Goal: Task Accomplishment & Management: Use online tool/utility

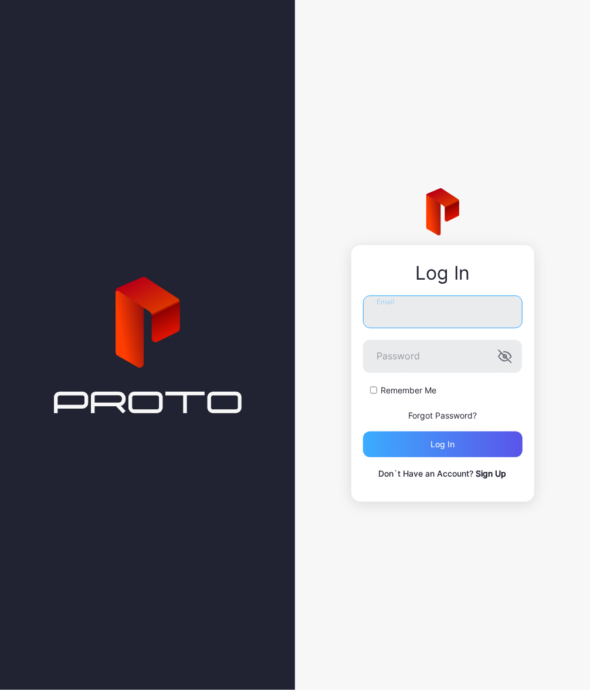
type input "**********"
click at [482, 447] on div "Log in" at bounding box center [442, 444] width 159 height 26
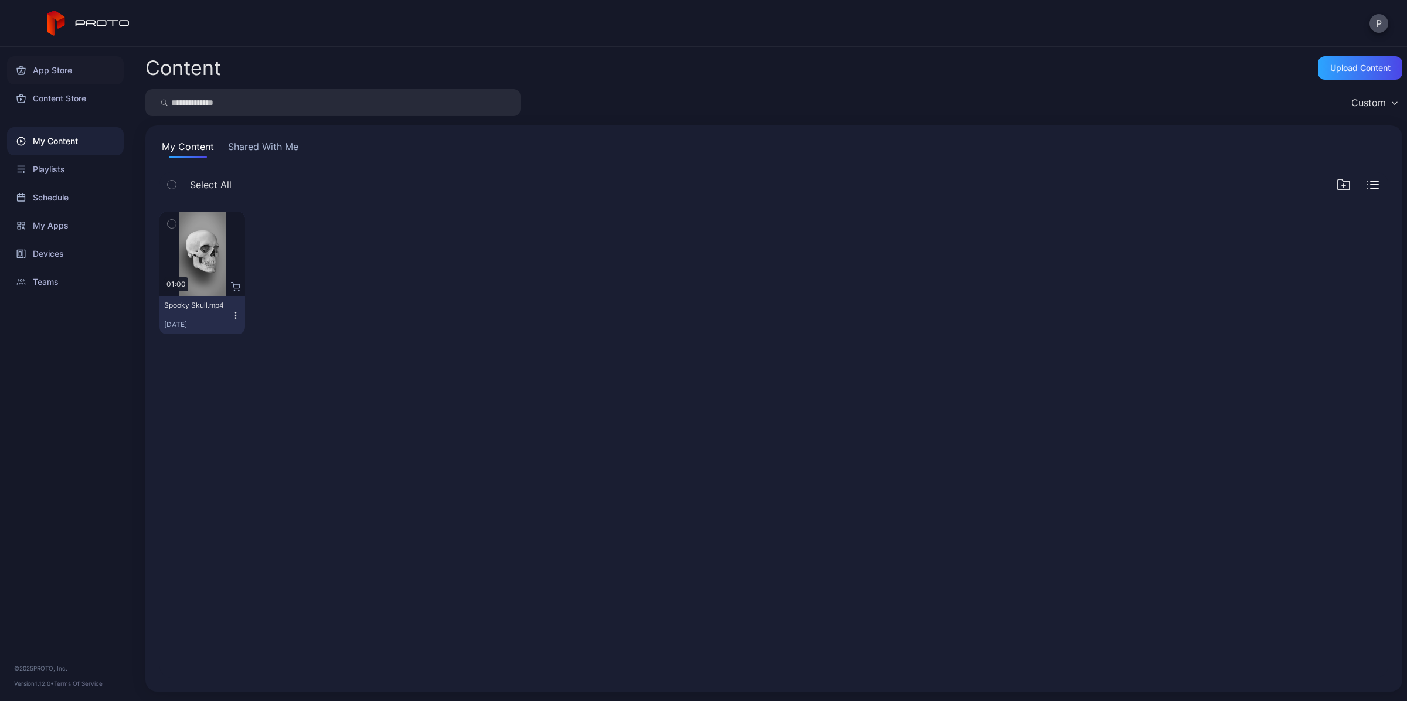
click at [53, 74] on div "App Store" at bounding box center [65, 70] width 117 height 28
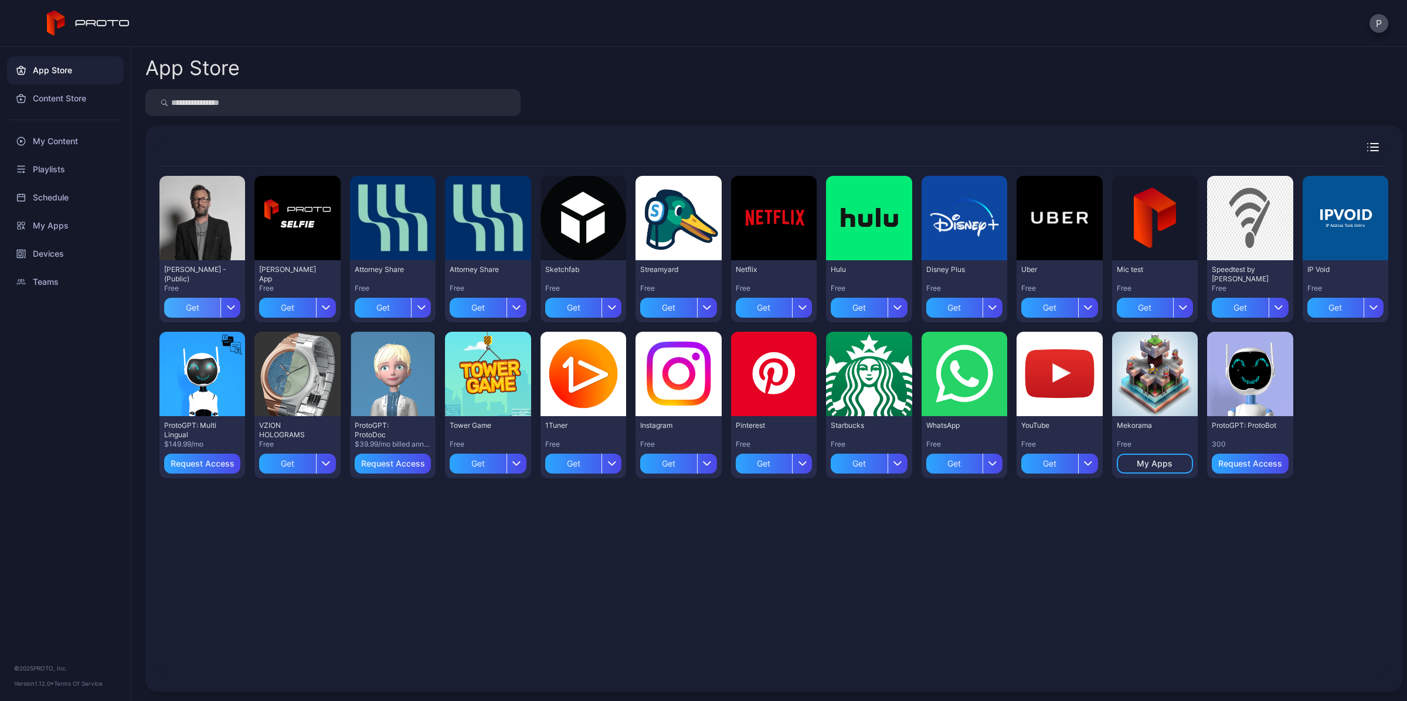
click at [205, 305] on div "Get" at bounding box center [192, 308] width 56 height 20
click at [199, 309] on div "My Apps" at bounding box center [203, 307] width 36 height 9
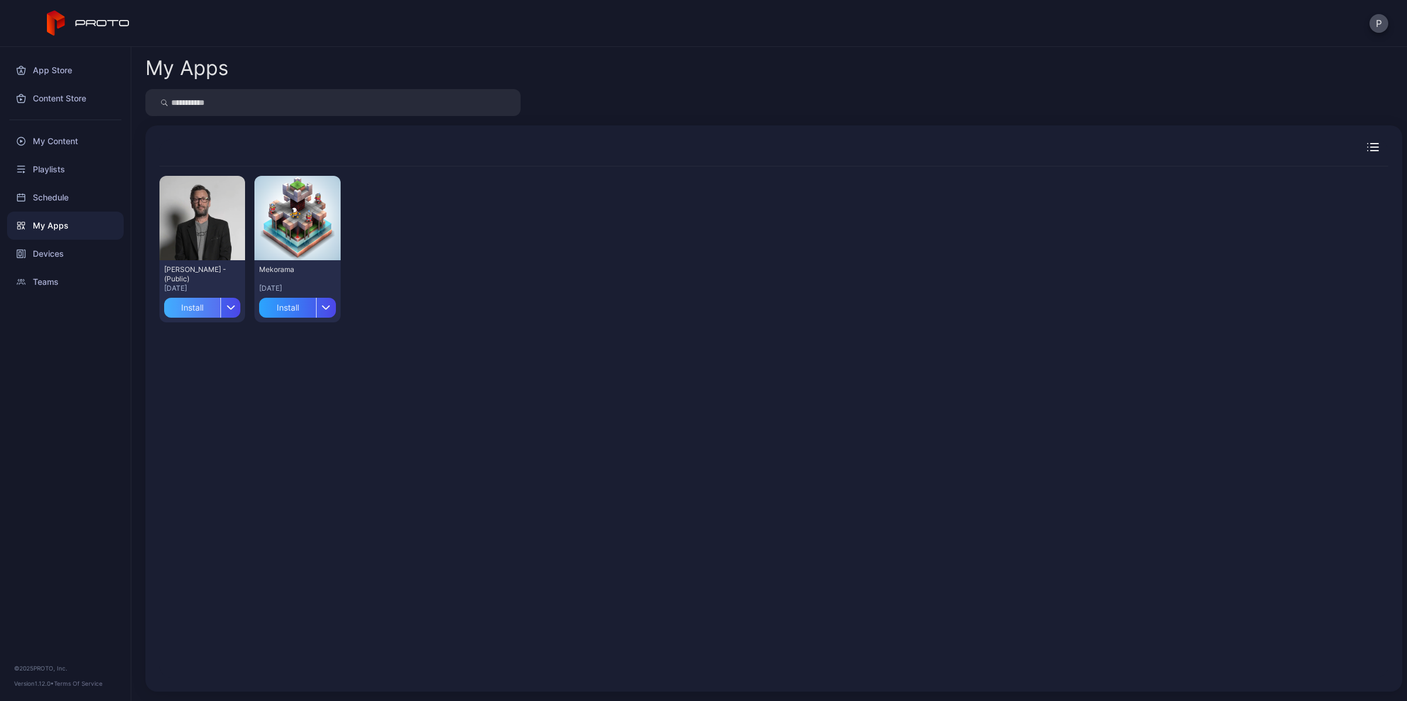
click at [199, 308] on div "Install" at bounding box center [192, 308] width 56 height 20
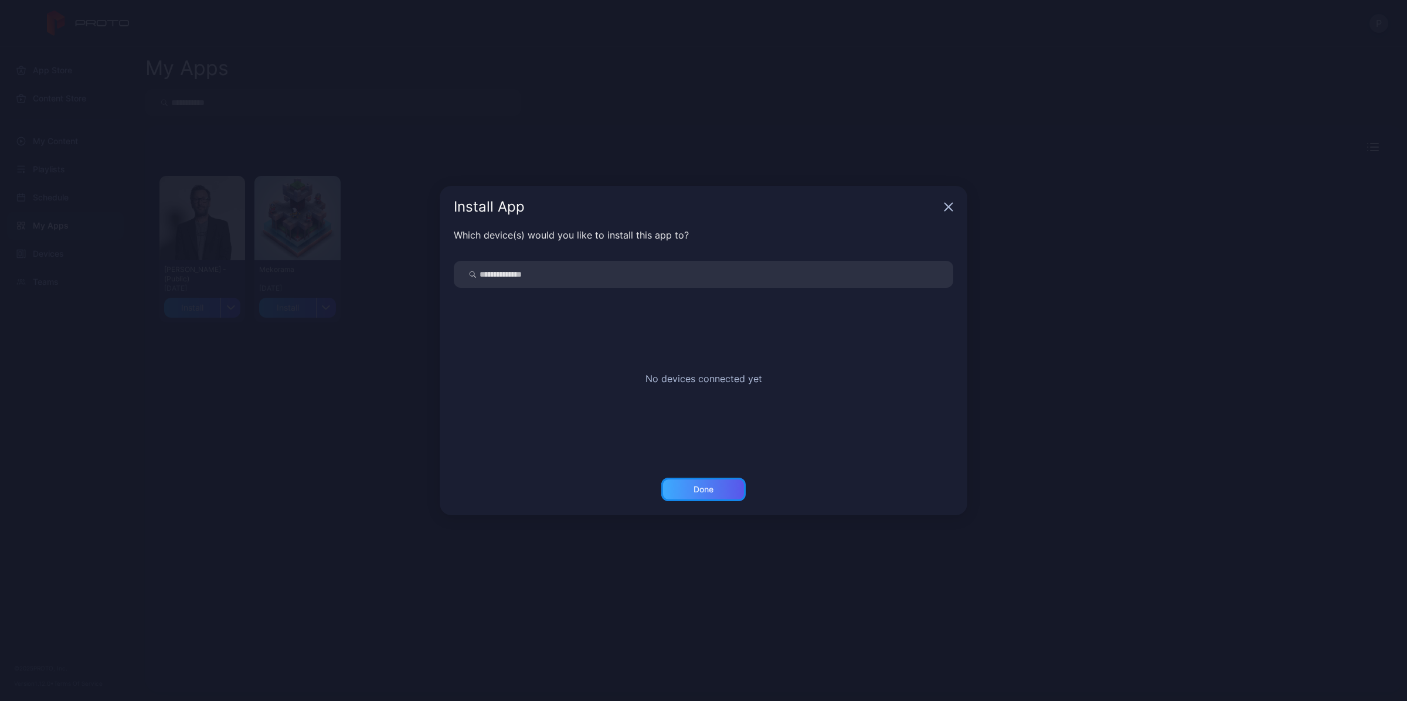
click at [589, 491] on div "Done" at bounding box center [703, 489] width 84 height 23
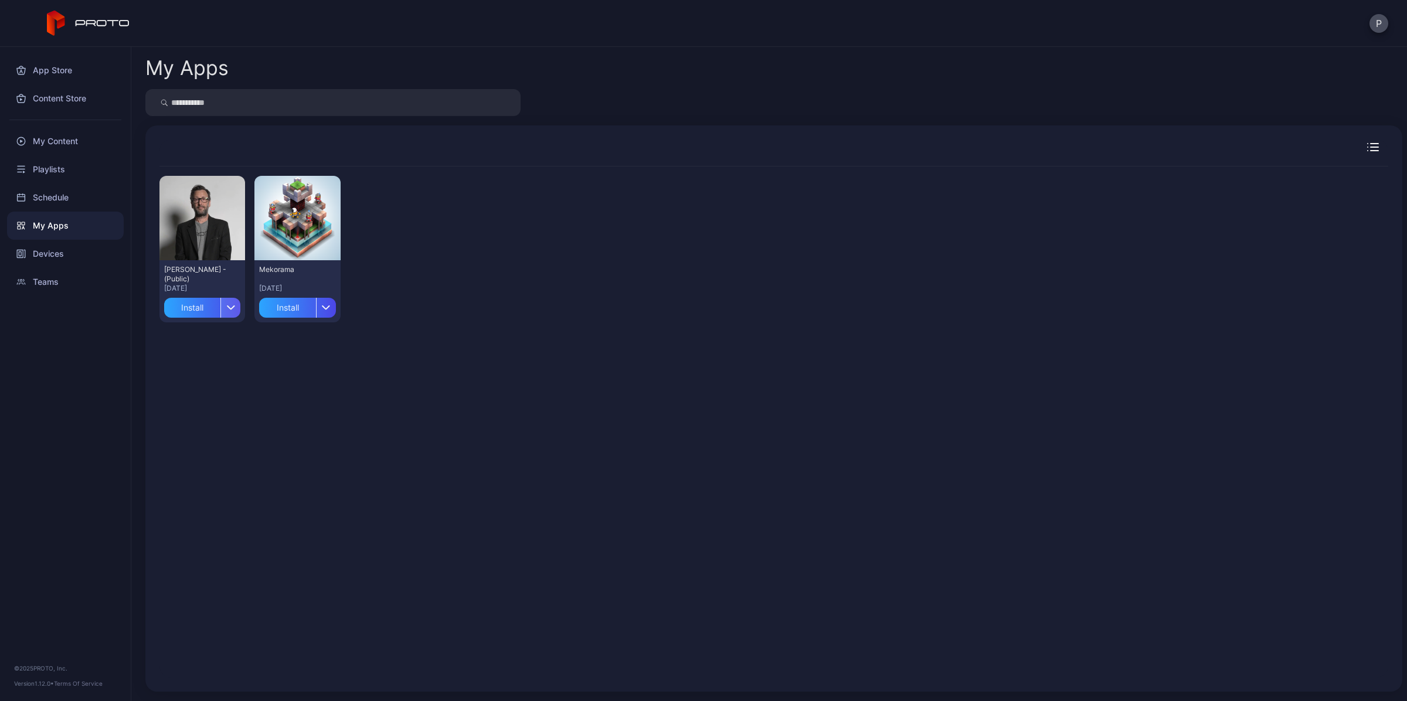
click at [229, 312] on div "button" at bounding box center [230, 308] width 20 height 20
click at [235, 338] on button "Install" at bounding box center [202, 342] width 100 height 38
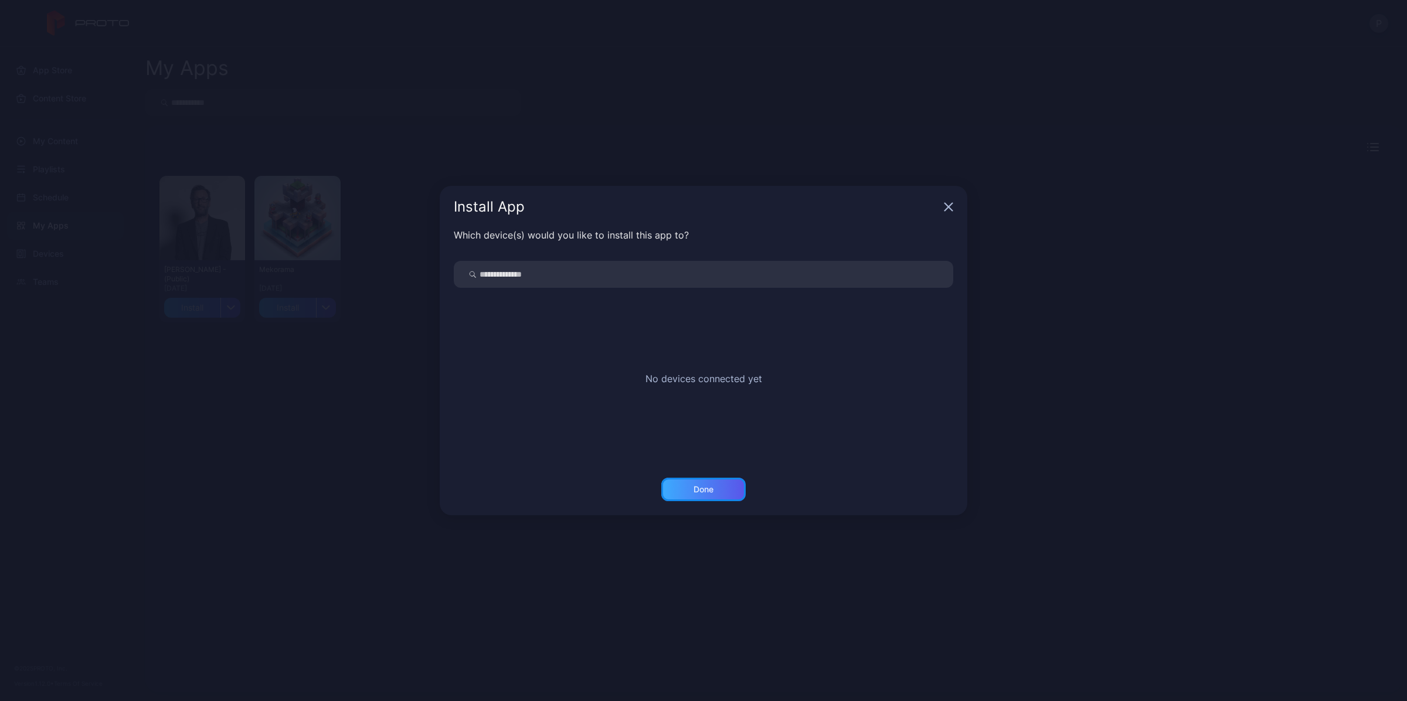
click at [589, 481] on div "Done" at bounding box center [703, 489] width 84 height 23
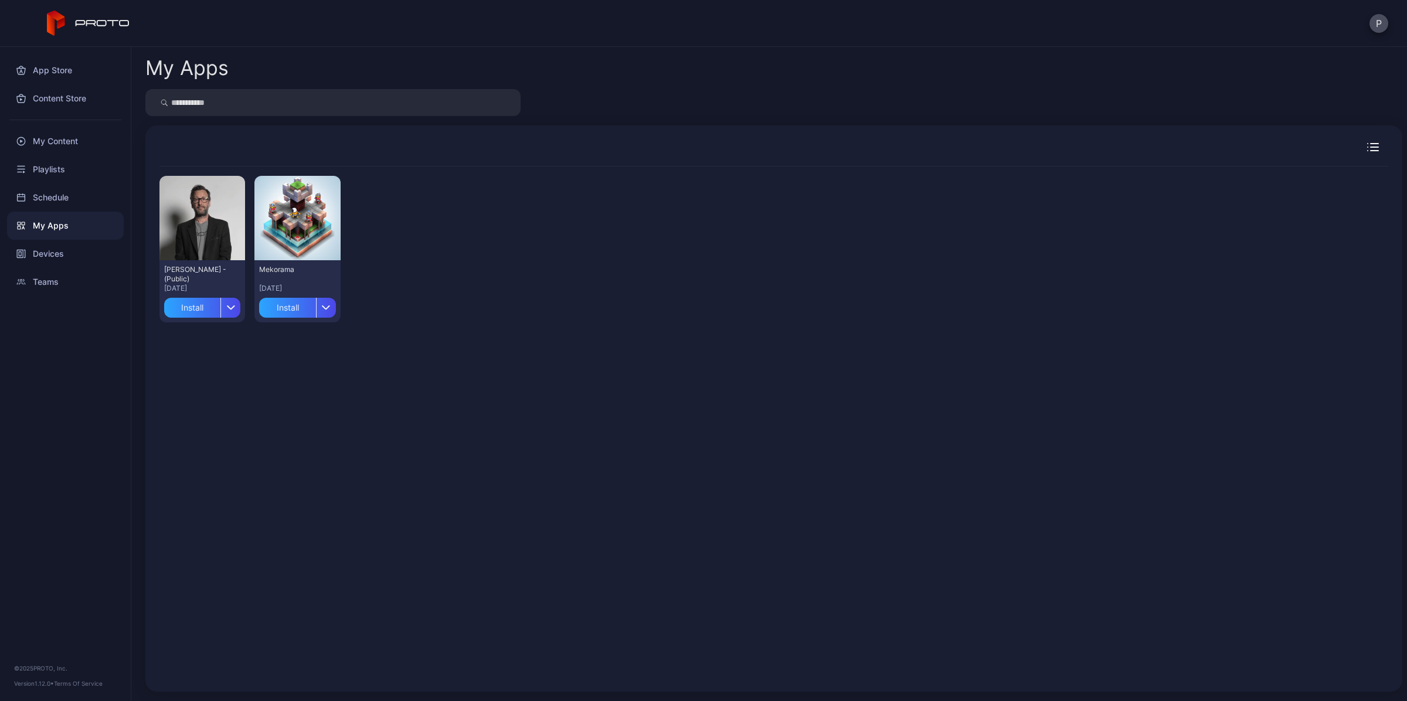
click at [498, 397] on div "Preview [PERSON_NAME] N Persona - (Public) [DATE] Install Preview Mekorama [DAT…" at bounding box center [773, 421] width 1228 height 511
click at [205, 219] on div "Preview" at bounding box center [202, 218] width 38 height 19
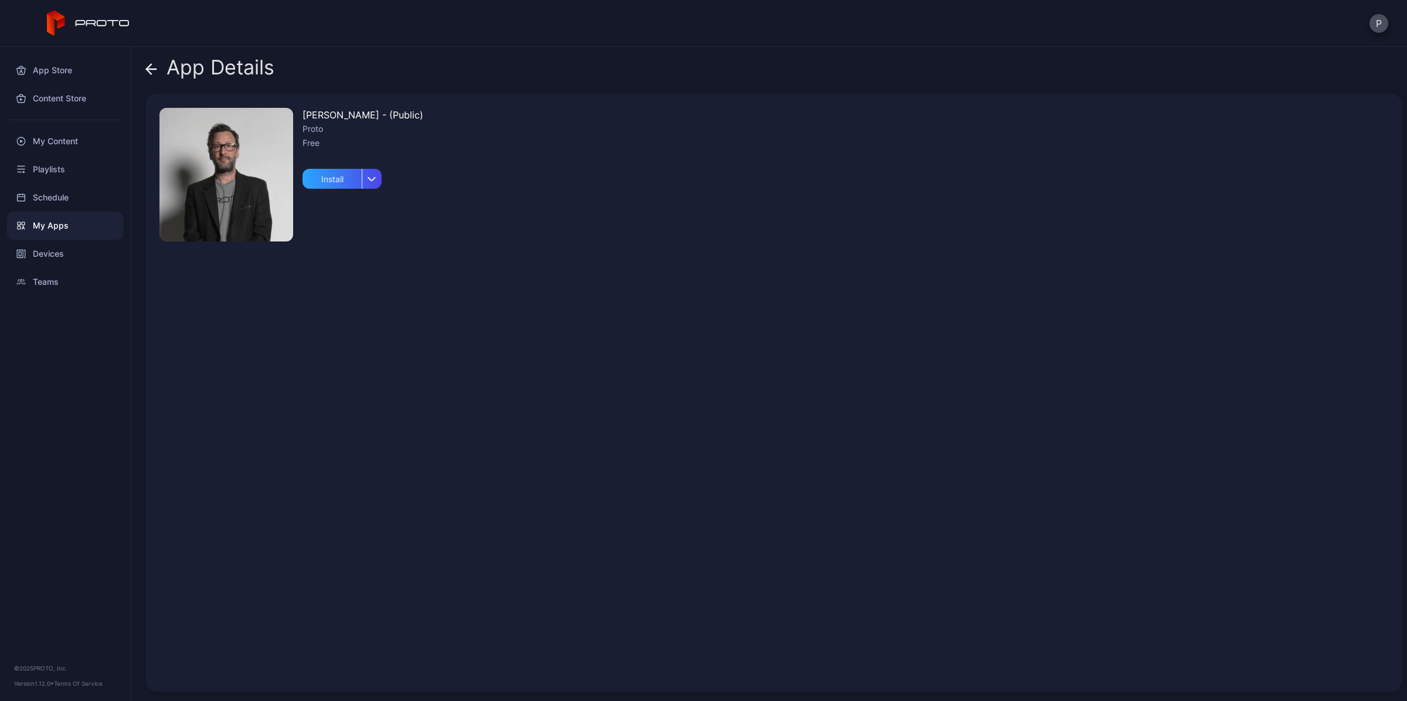
click at [253, 189] on img at bounding box center [226, 175] width 134 height 134
click at [243, 178] on img at bounding box center [226, 175] width 134 height 134
click at [342, 110] on div "[PERSON_NAME] - (Public)" at bounding box center [362, 115] width 121 height 14
click at [265, 145] on img at bounding box center [226, 175] width 134 height 134
click at [45, 203] on div "Schedule" at bounding box center [65, 197] width 117 height 28
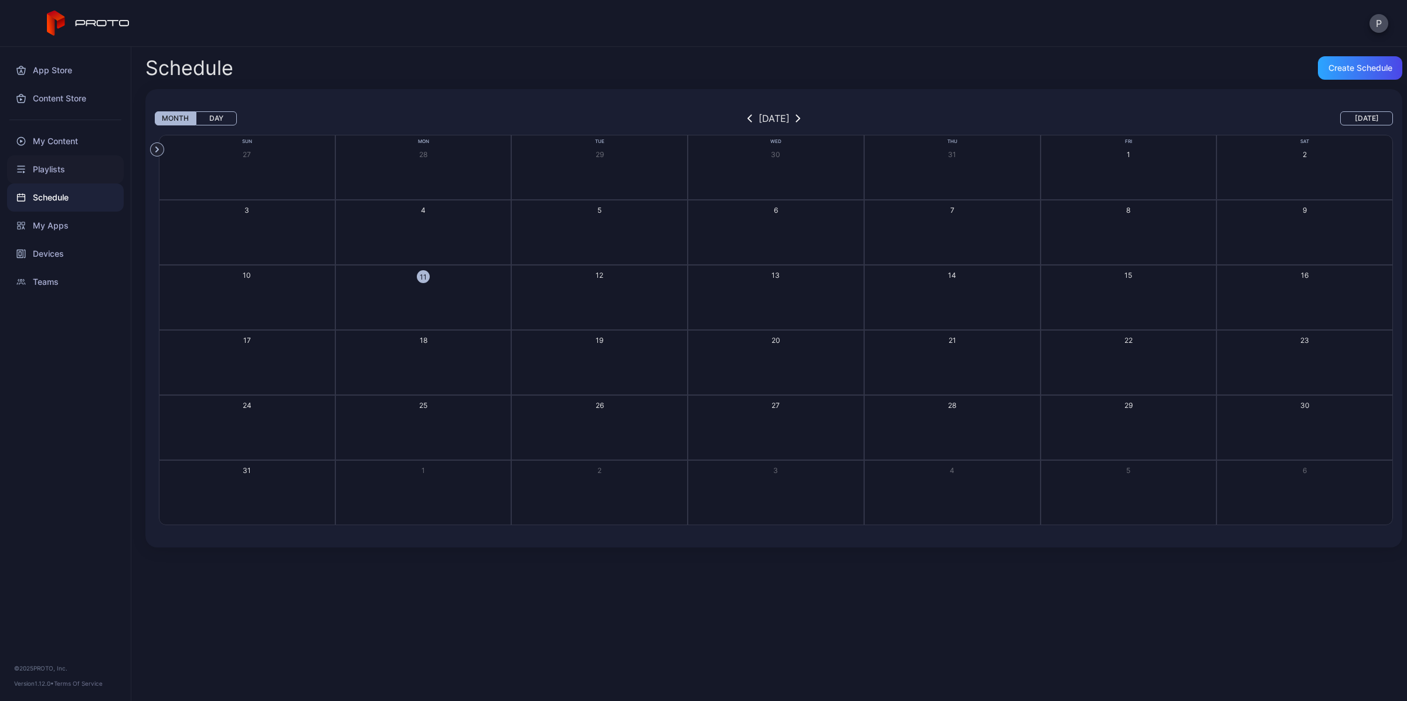
click at [34, 162] on div "Playlists" at bounding box center [65, 169] width 117 height 28
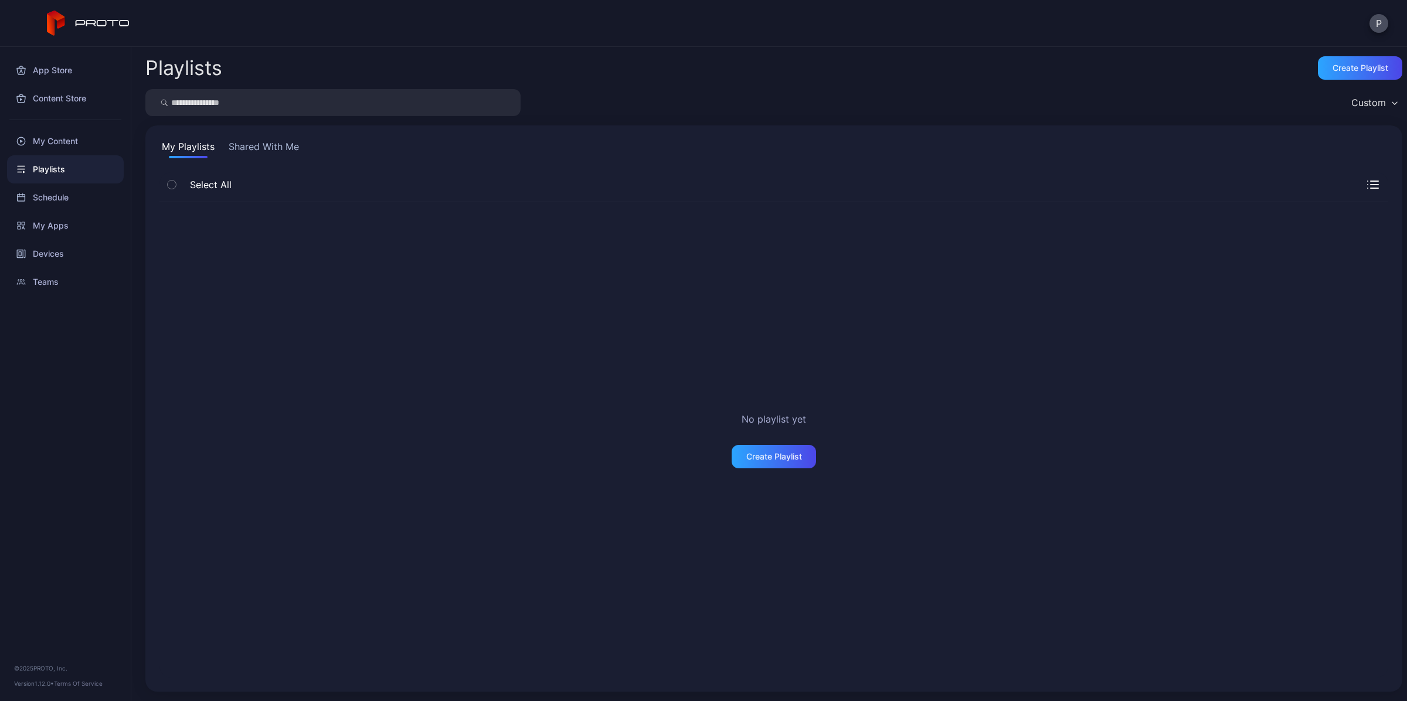
click at [270, 152] on button "Shared With Me" at bounding box center [263, 148] width 75 height 19
click at [57, 144] on div "My Content" at bounding box center [65, 141] width 117 height 28
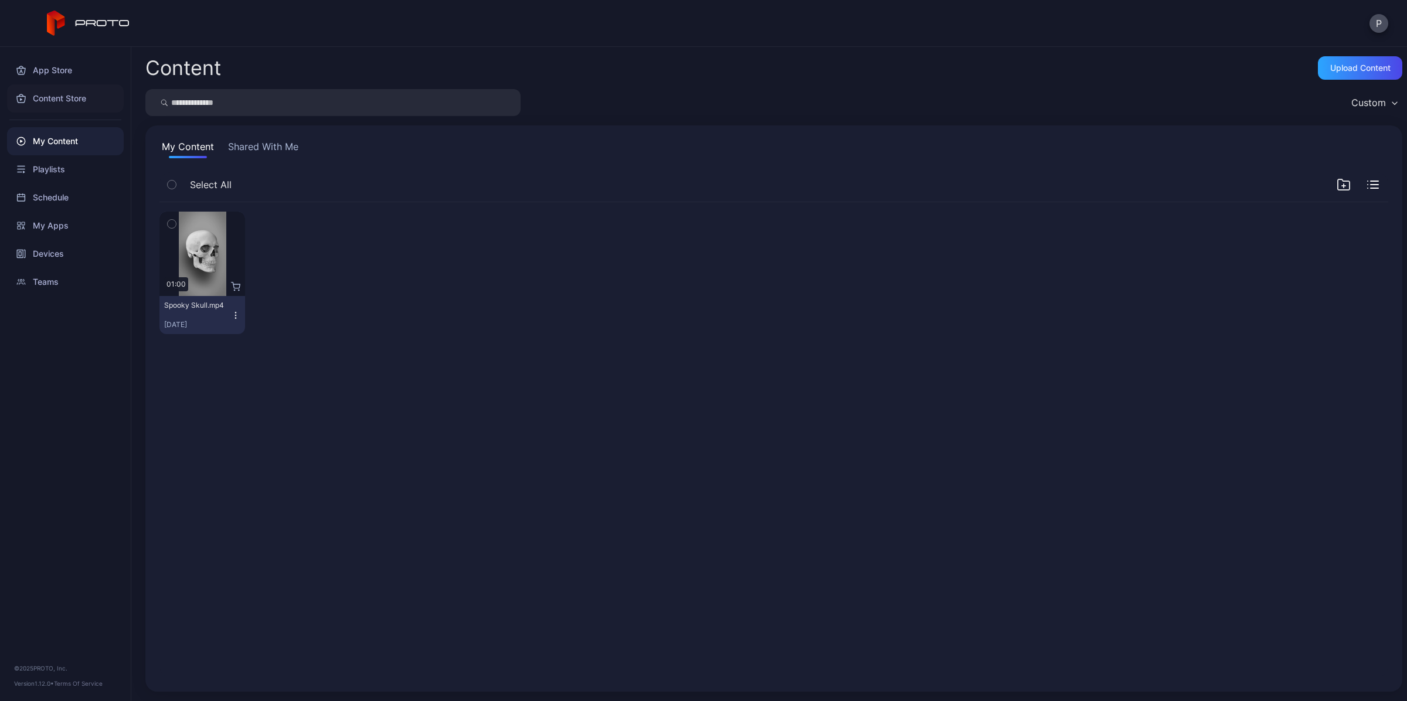
click at [64, 98] on div "Content Store" at bounding box center [65, 98] width 117 height 28
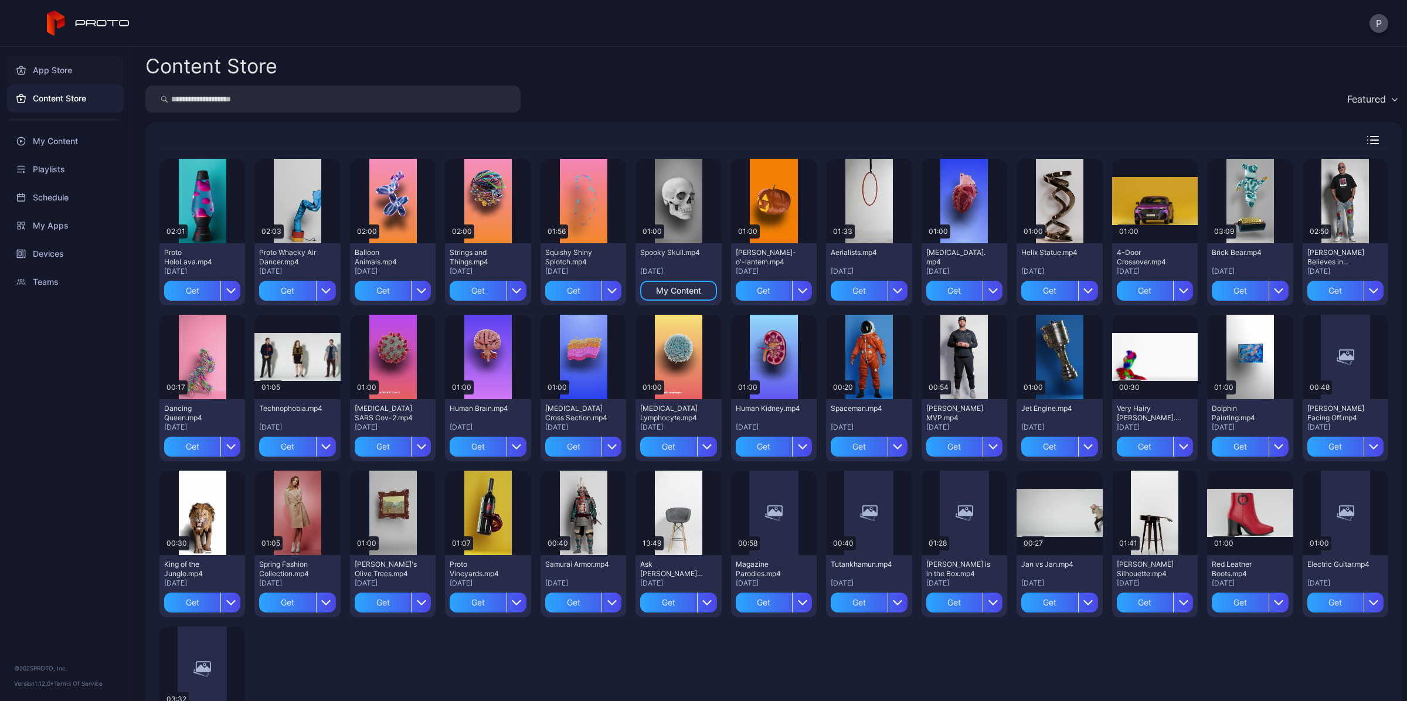
click at [63, 69] on div "App Store" at bounding box center [65, 70] width 117 height 28
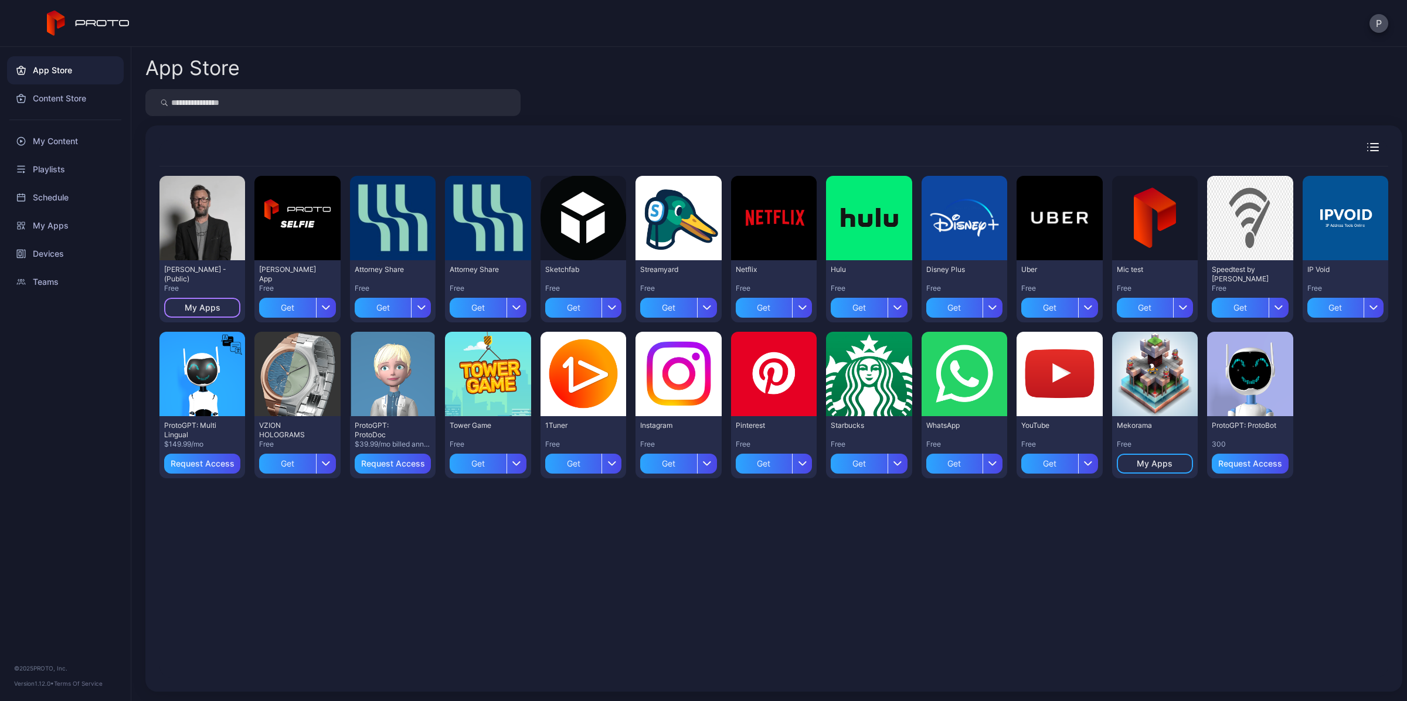
click at [216, 305] on div "My Apps" at bounding box center [203, 307] width 36 height 9
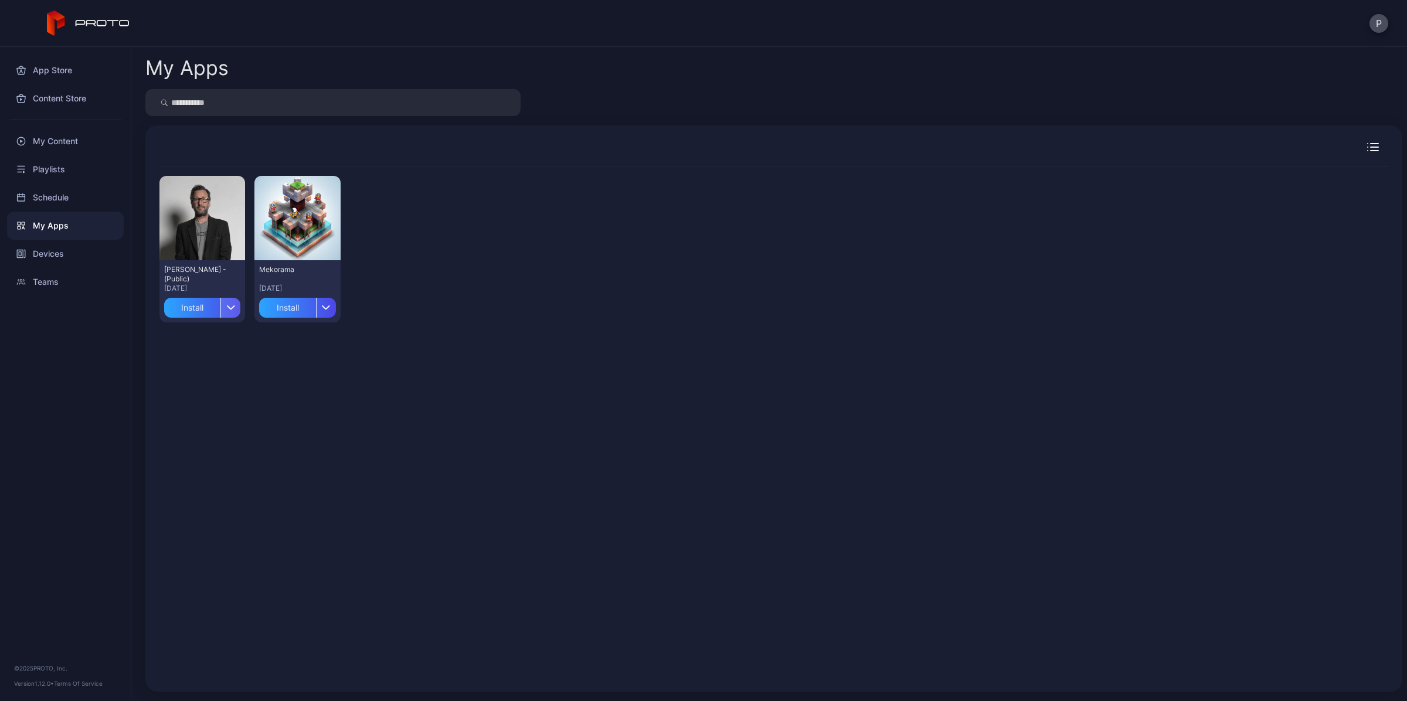
click at [230, 304] on div "button" at bounding box center [230, 308] width 20 height 20
click at [215, 346] on button "Install" at bounding box center [202, 342] width 100 height 38
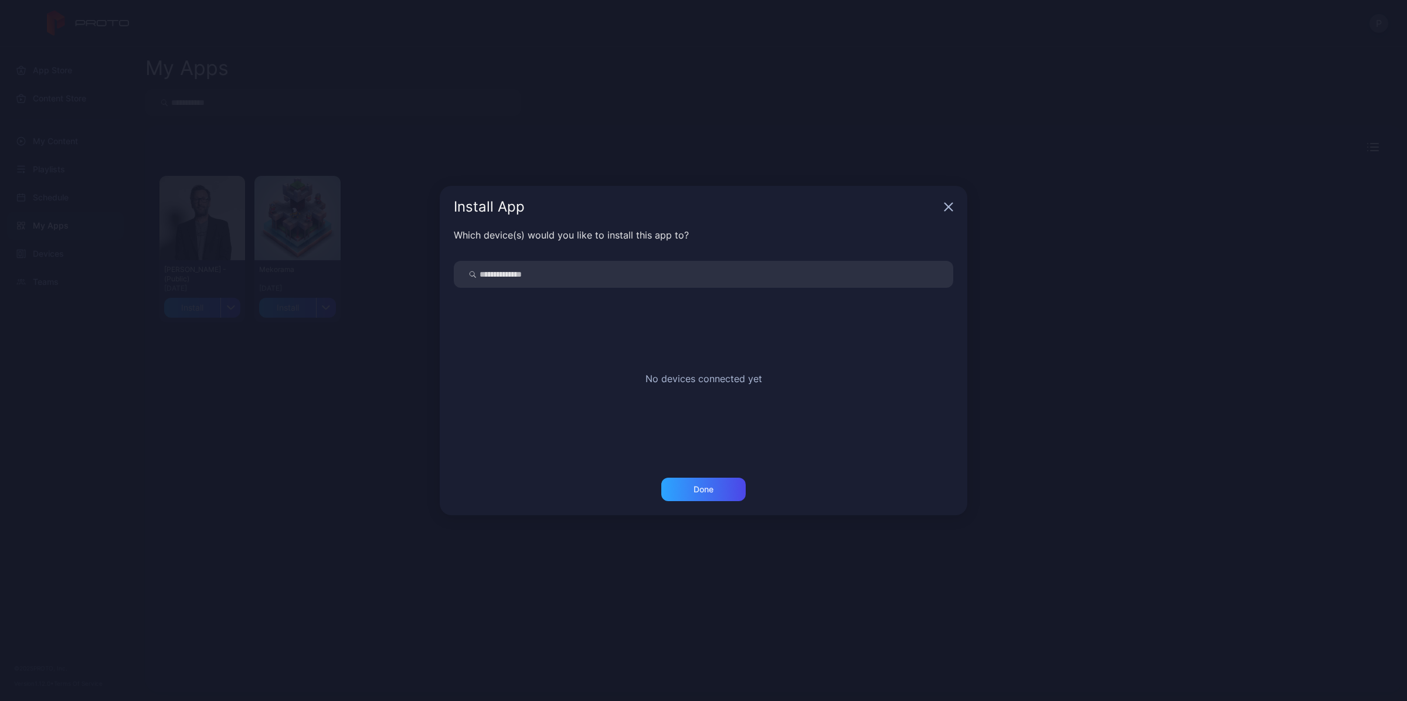
click at [533, 267] on input "search" at bounding box center [703, 274] width 499 height 27
click at [589, 207] on icon "button" at bounding box center [948, 206] width 9 height 9
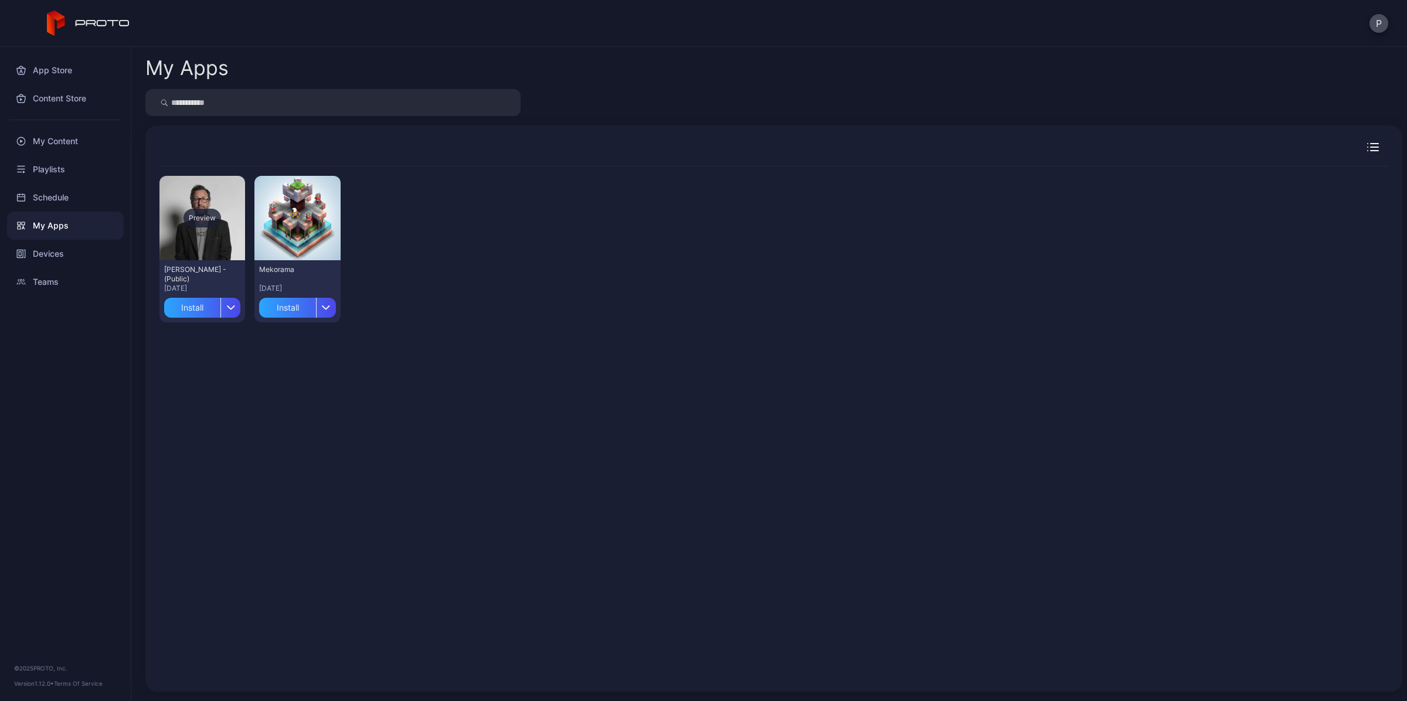
click at [216, 215] on div "Preview" at bounding box center [202, 218] width 38 height 19
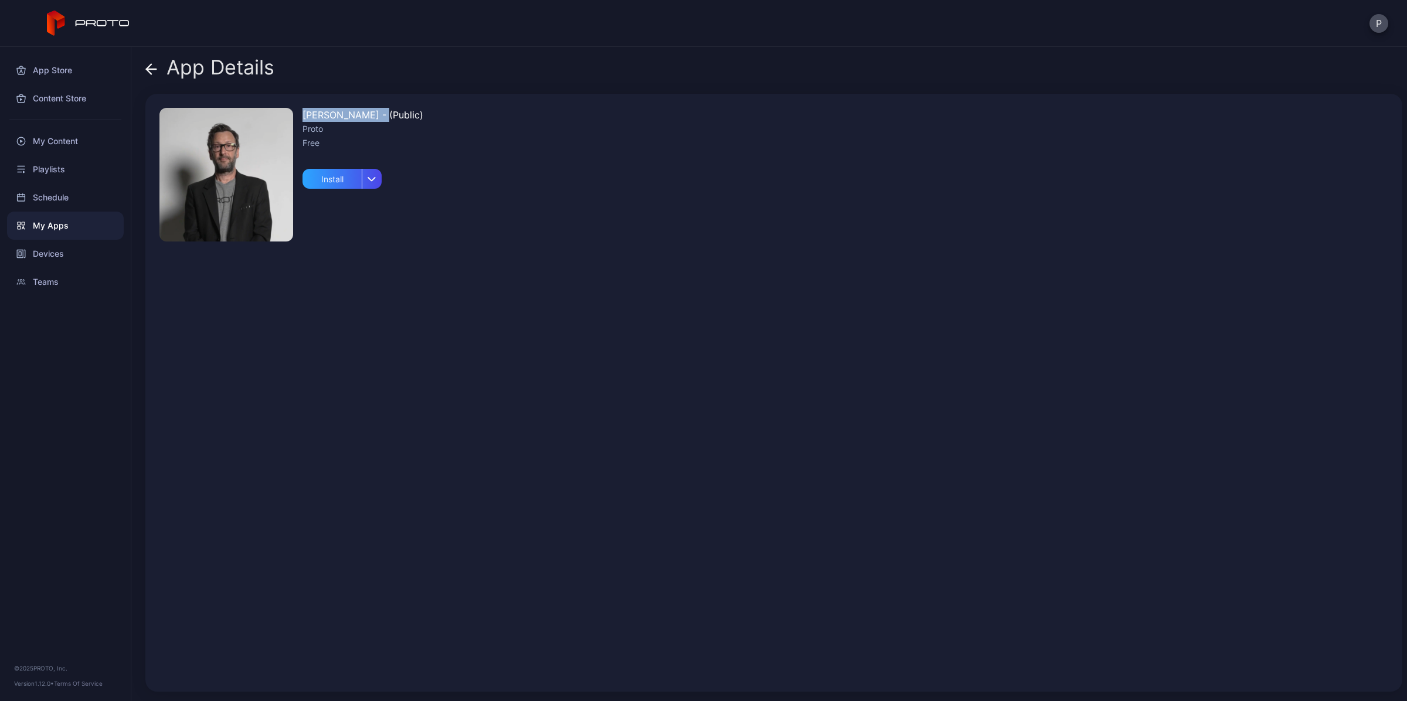
drag, startPoint x: 302, startPoint y: 113, endPoint x: 377, endPoint y: 121, distance: 75.4
click at [377, 121] on div "[PERSON_NAME] - (Public)" at bounding box center [362, 115] width 121 height 14
click at [226, 147] on img at bounding box center [226, 175] width 134 height 134
click at [367, 182] on div "button" at bounding box center [372, 179] width 20 height 20
click at [367, 209] on button "Install" at bounding box center [342, 214] width 100 height 38
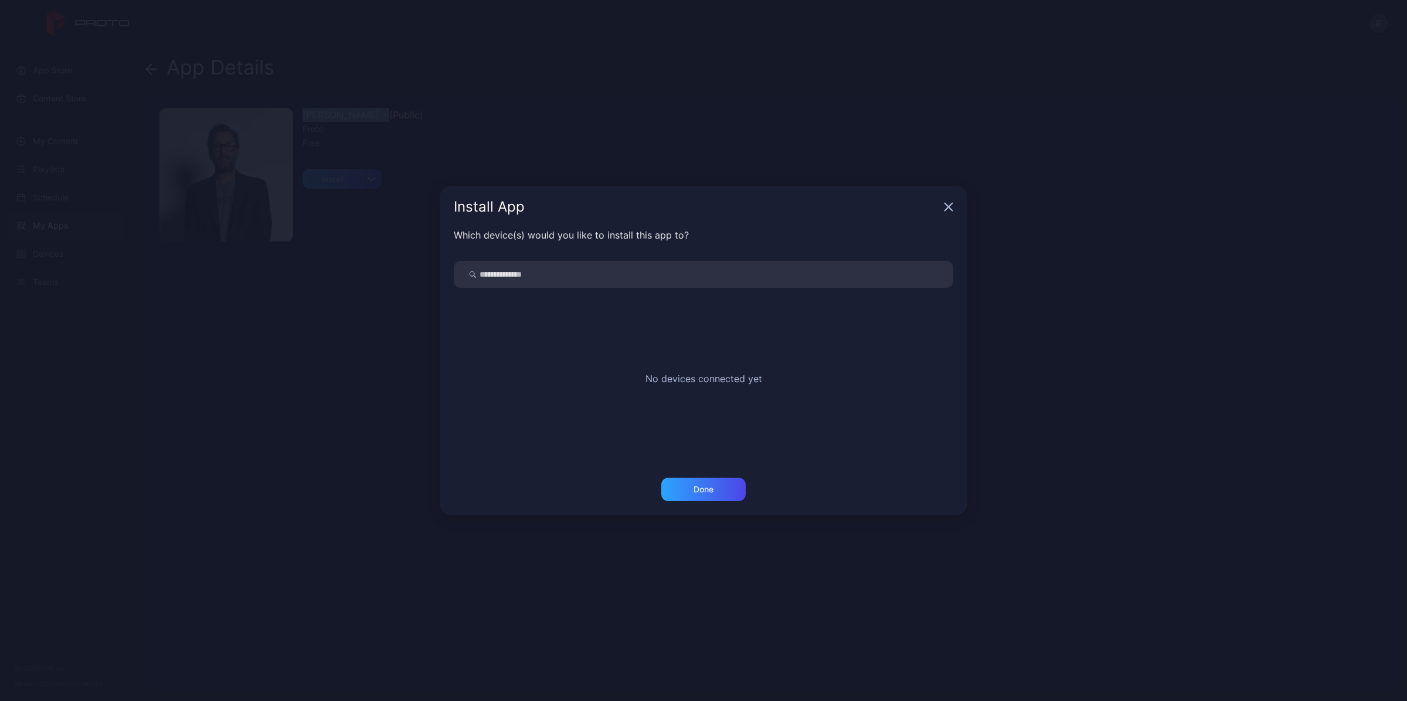
click at [589, 206] on icon "button" at bounding box center [948, 206] width 9 height 9
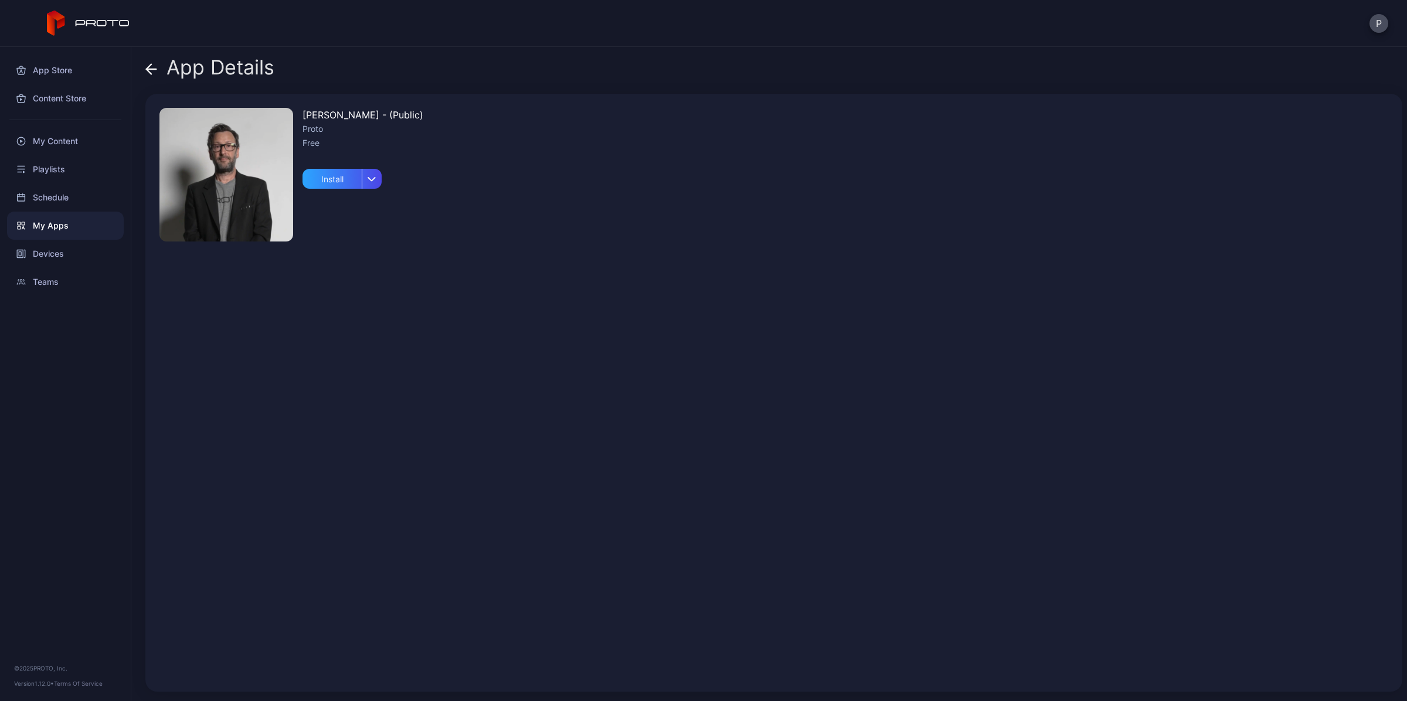
click at [404, 353] on div "[PERSON_NAME] Persona - (Public) Proto Free Install" at bounding box center [362, 393] width 121 height 570
click at [47, 72] on div "App Store" at bounding box center [65, 70] width 117 height 28
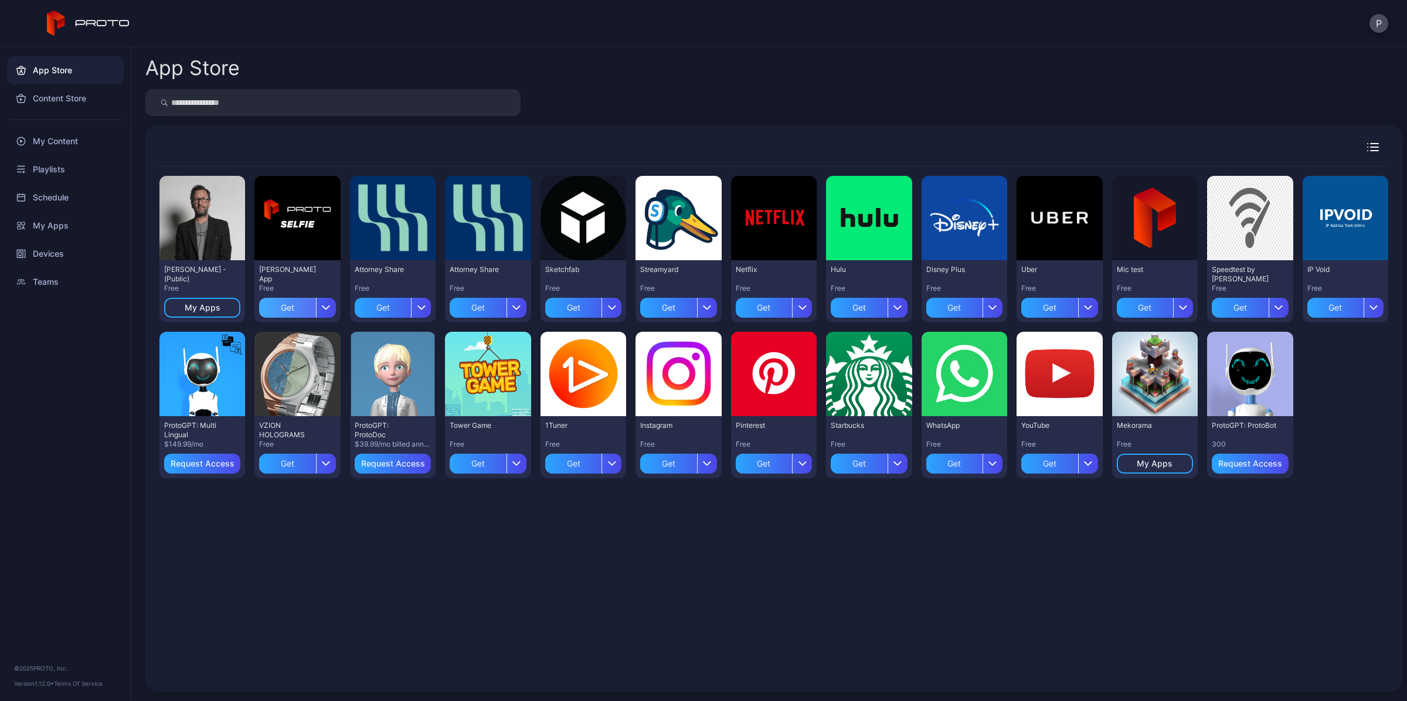
click at [284, 308] on div "Get" at bounding box center [287, 308] width 56 height 20
click at [309, 305] on div "My Apps" at bounding box center [298, 307] width 36 height 9
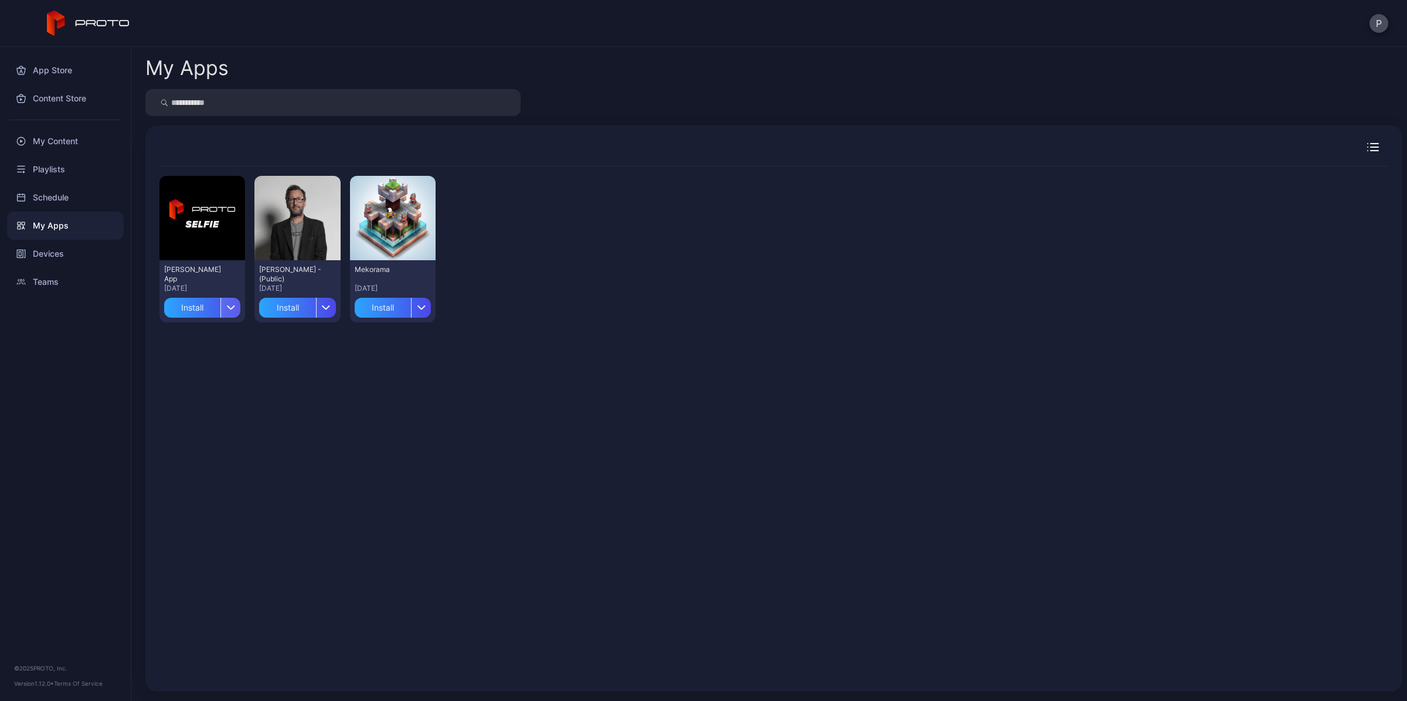
click at [230, 305] on icon "button" at bounding box center [231, 307] width 9 height 5
click at [213, 328] on button "Install" at bounding box center [202, 342] width 100 height 38
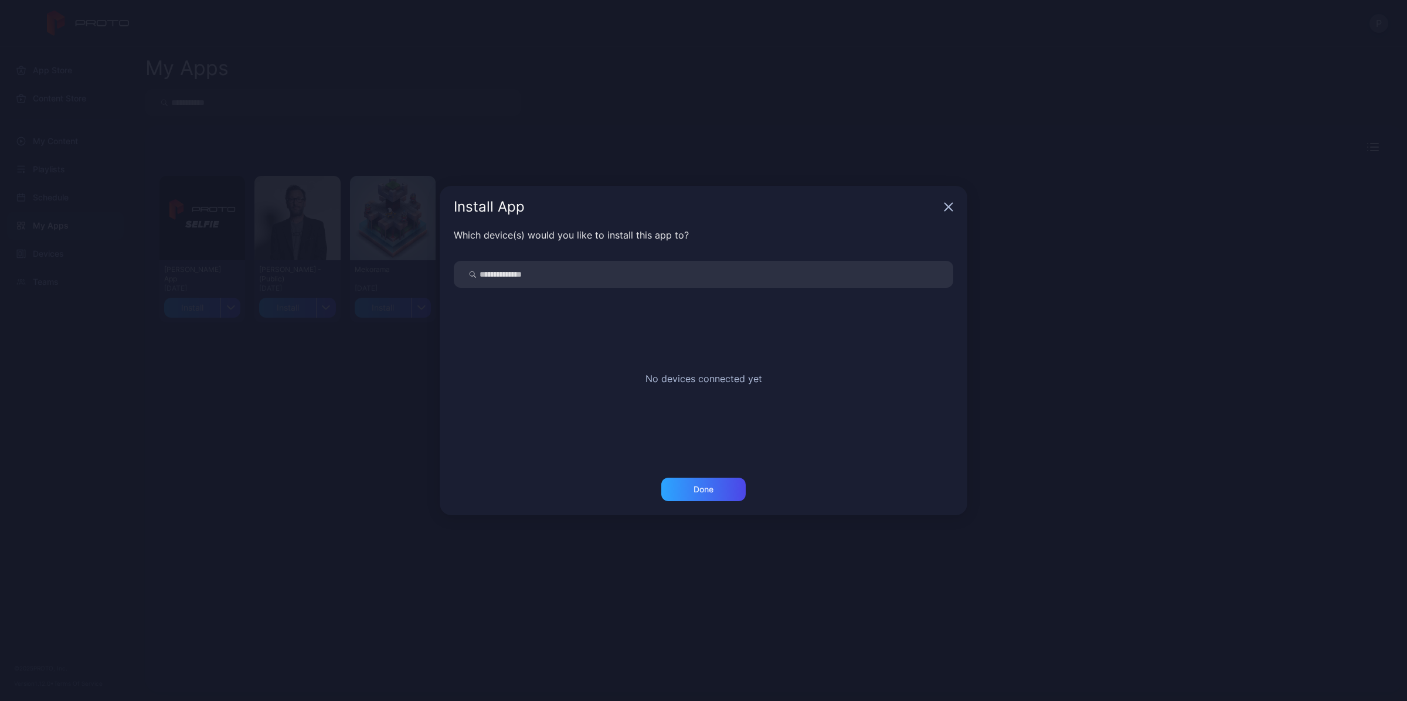
click at [589, 203] on icon "button" at bounding box center [948, 206] width 9 height 9
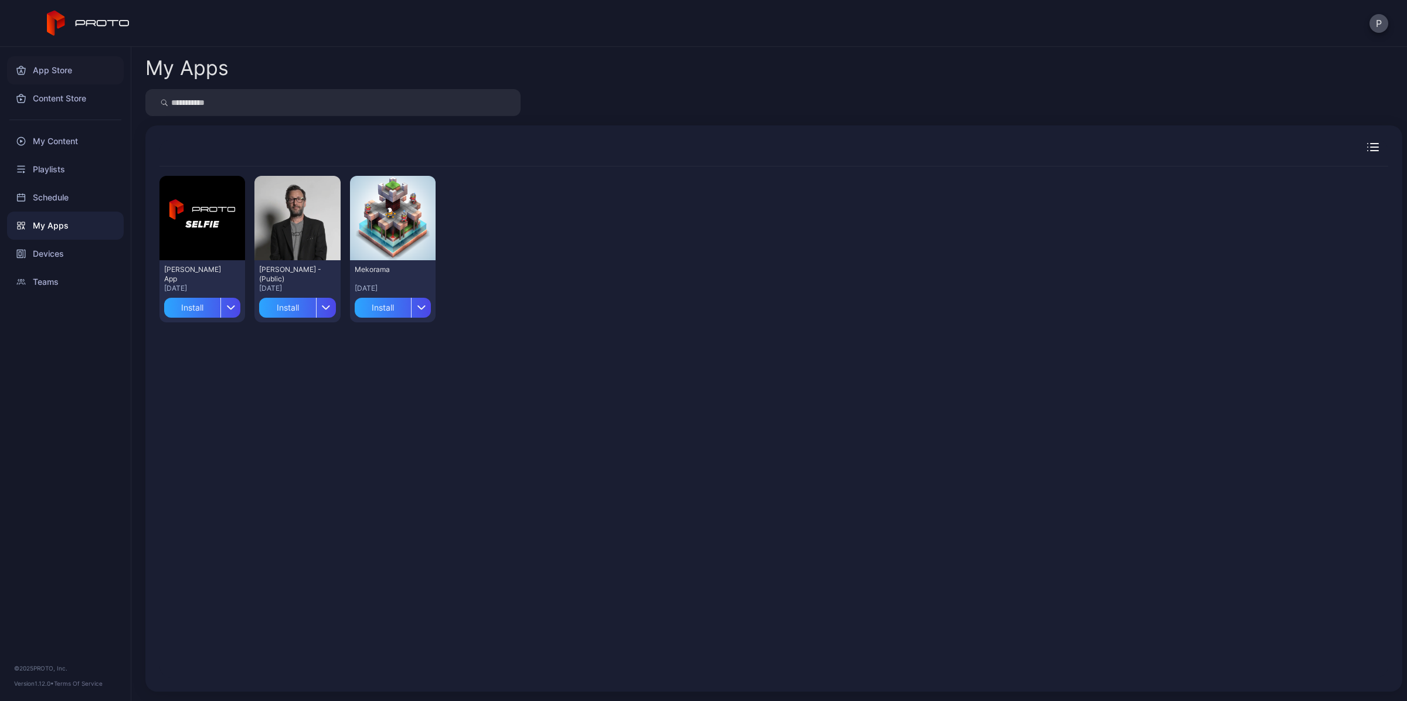
click at [35, 76] on div "App Store" at bounding box center [65, 70] width 117 height 28
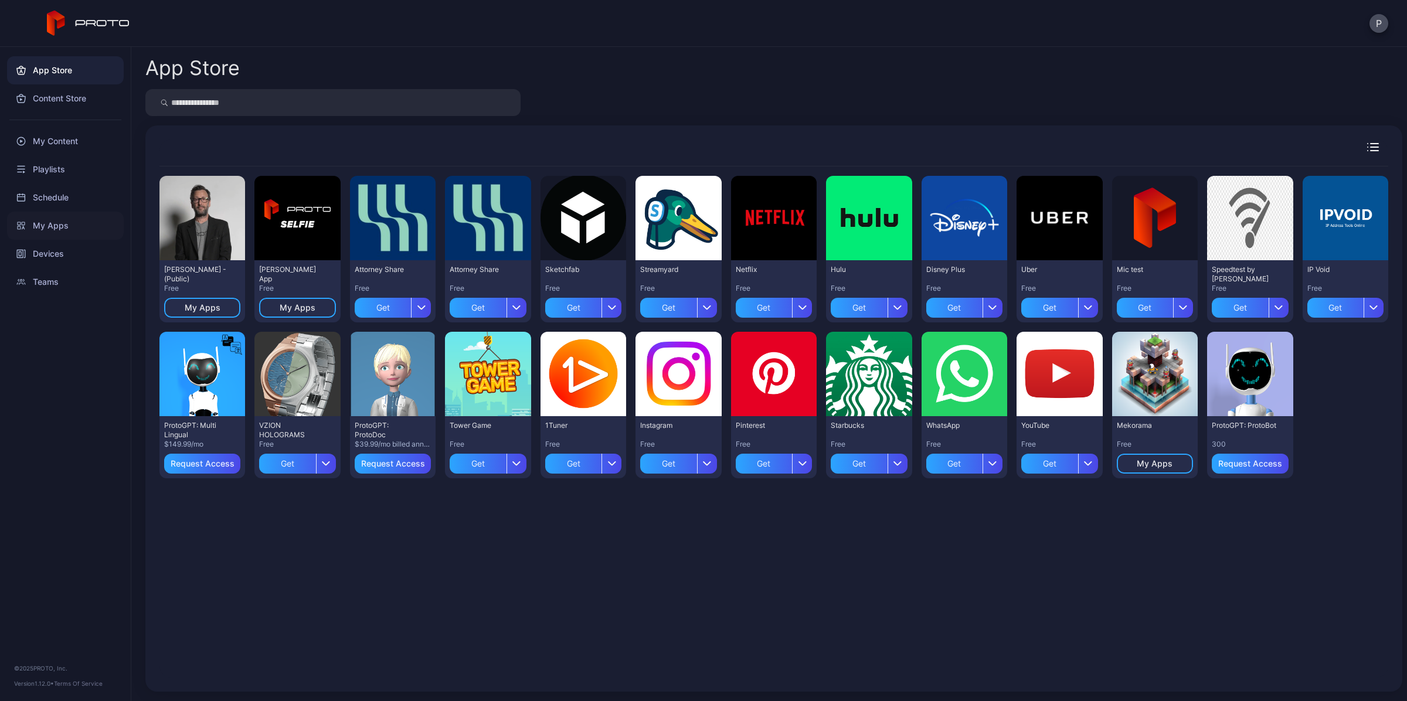
click at [51, 220] on div "My Apps" at bounding box center [65, 226] width 117 height 28
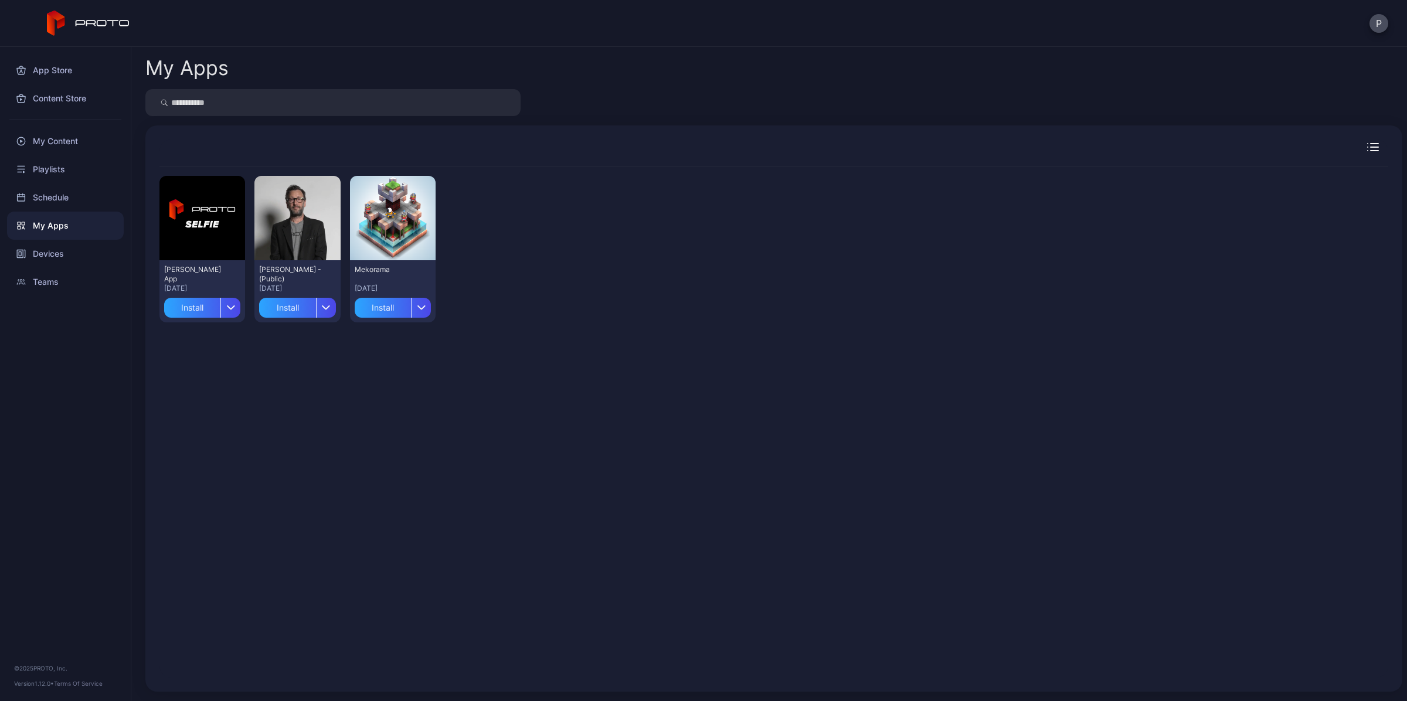
click at [289, 476] on div "Preview [PERSON_NAME] App [DATE] Install Preview [PERSON_NAME] N Persona - (Pub…" at bounding box center [773, 421] width 1228 height 511
click at [414, 304] on div "button" at bounding box center [421, 308] width 20 height 20
click at [394, 366] on button "Delete" at bounding box center [390, 379] width 100 height 38
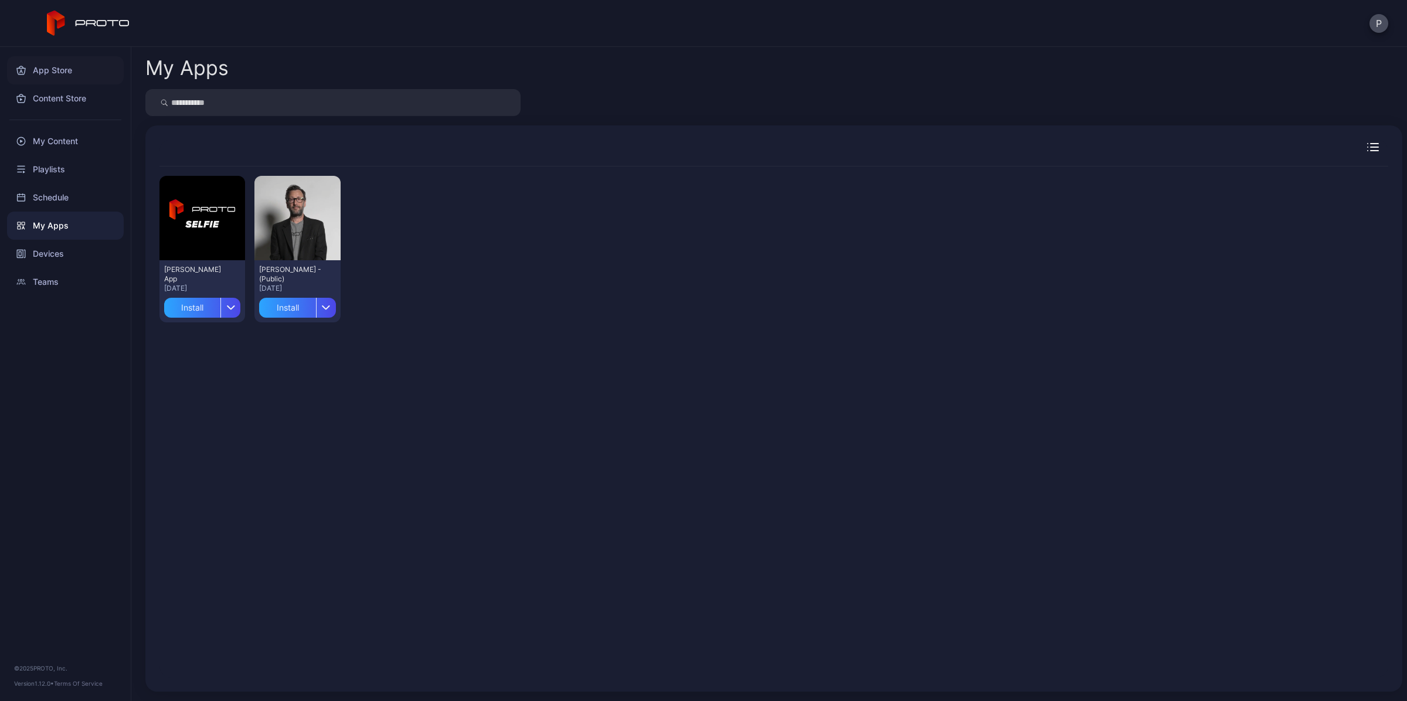
click at [33, 67] on div "App Store" at bounding box center [65, 70] width 117 height 28
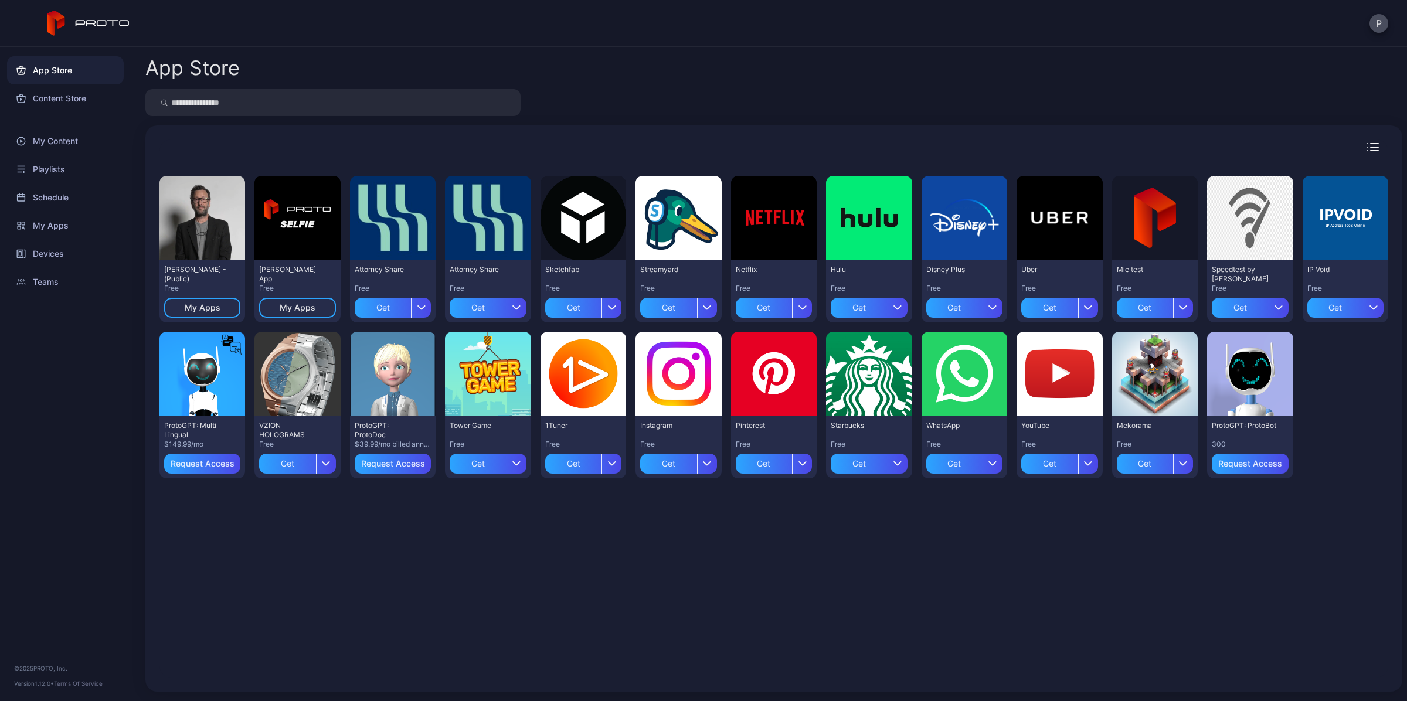
click at [589, 539] on div "Preview [PERSON_NAME] N Persona - (Public) Free My Apps Preview [PERSON_NAME] A…" at bounding box center [773, 421] width 1228 height 511
click at [589, 94] on div at bounding box center [773, 102] width 1257 height 27
click at [407, 573] on div "Preview [PERSON_NAME] N Persona - (Public) Free My Apps Preview [PERSON_NAME] A…" at bounding box center [773, 421] width 1228 height 511
